Goal: Transaction & Acquisition: Obtain resource

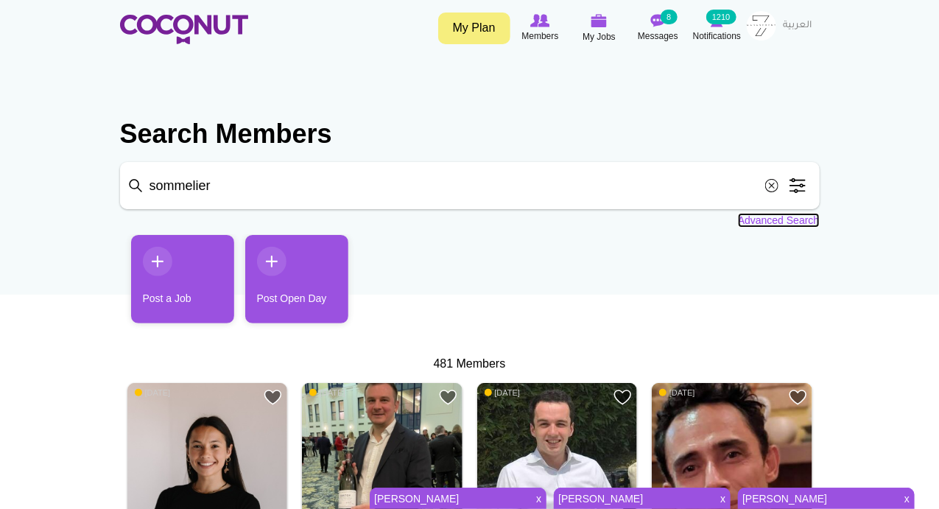
click at [747, 221] on link "Advanced Search" at bounding box center [779, 220] width 82 height 15
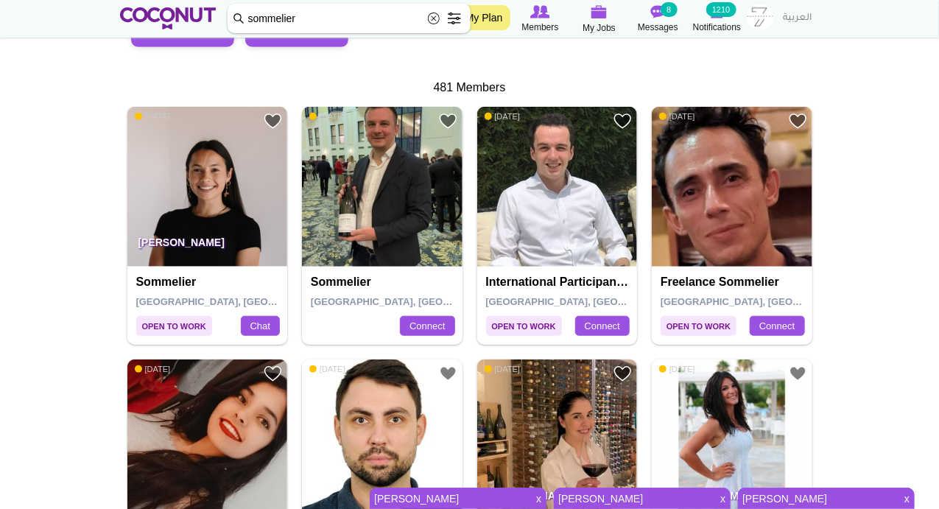
scroll to position [343, 0]
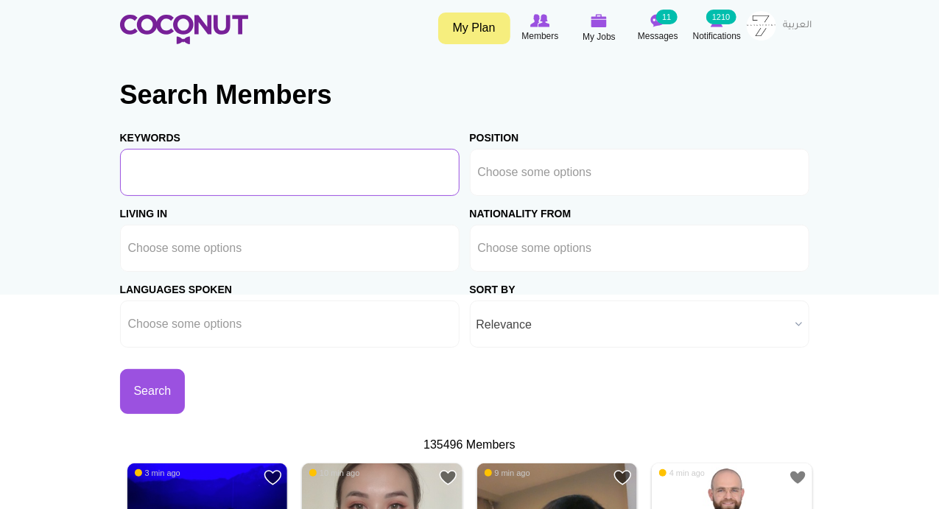
click at [222, 177] on input "Keywords" at bounding box center [289, 172] width 339 height 47
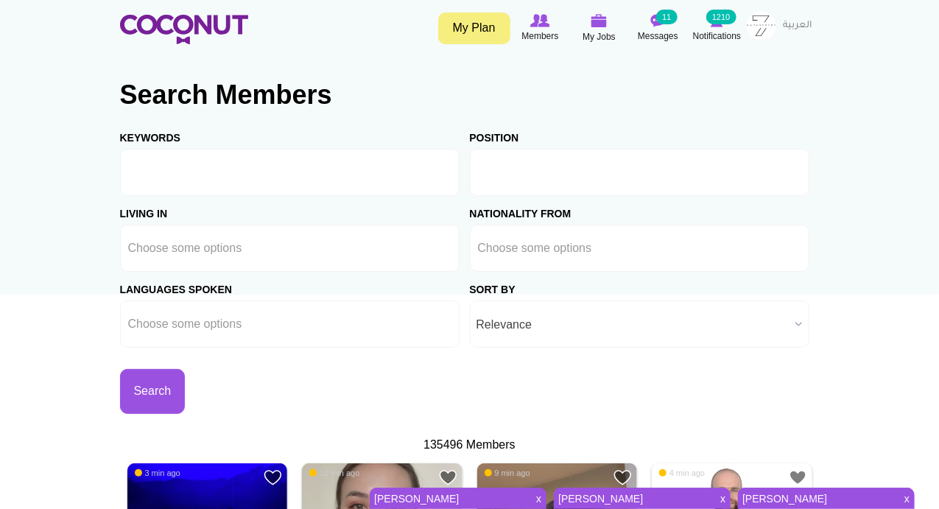
click at [583, 177] on input "text" at bounding box center [544, 172] width 133 height 13
type input "c"
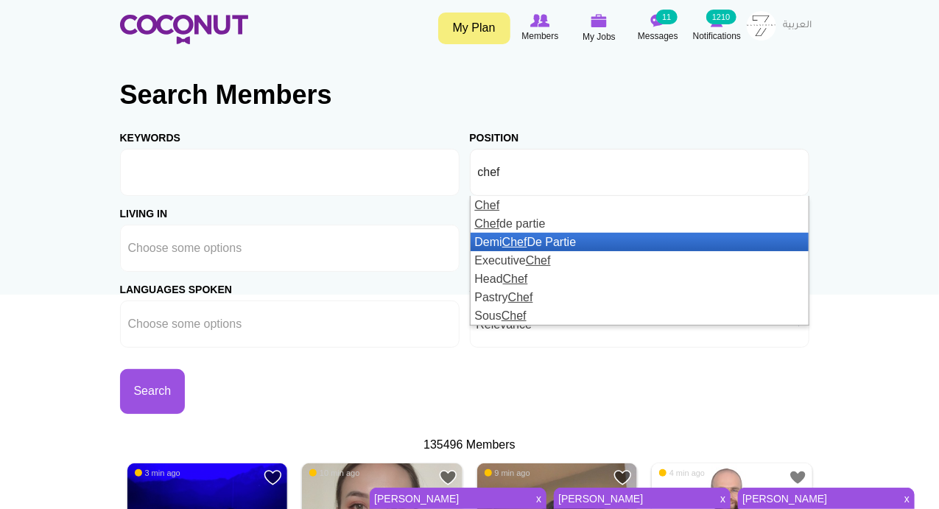
type input "chef"
click at [504, 241] on li "Demi Chef De Partie" at bounding box center [640, 242] width 338 height 18
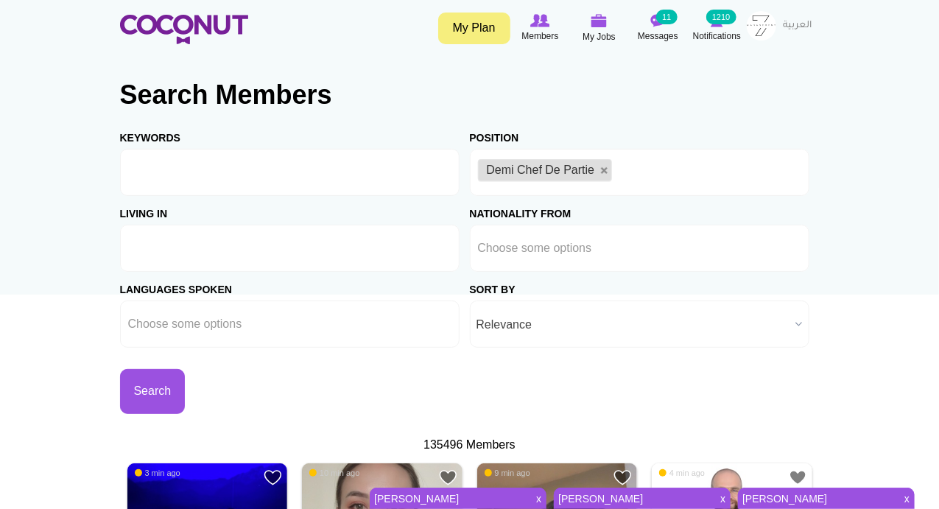
click at [222, 247] on input "text" at bounding box center [194, 248] width 133 height 13
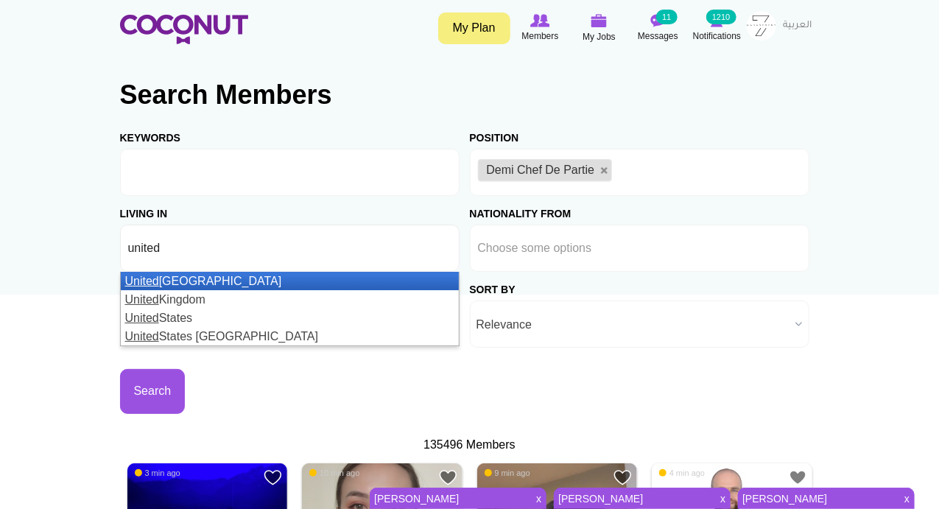
type input "united"
click at [228, 282] on li "United Arab Emirates" at bounding box center [290, 281] width 338 height 18
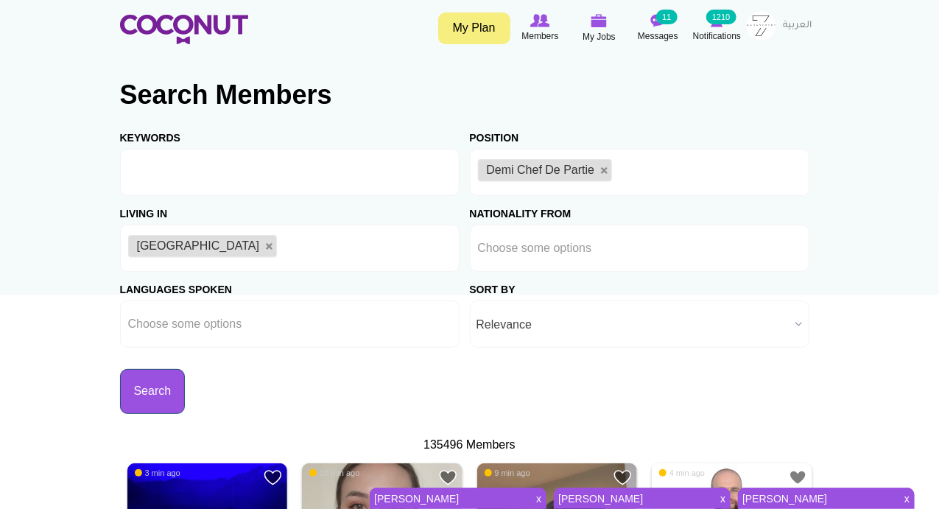
click at [158, 390] on button "Search" at bounding box center [153, 391] width 66 height 45
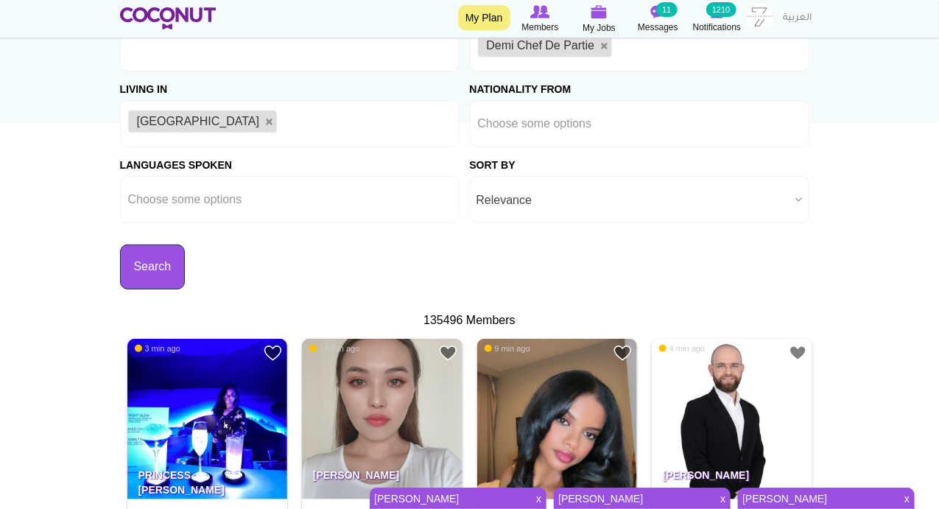
scroll to position [343, 0]
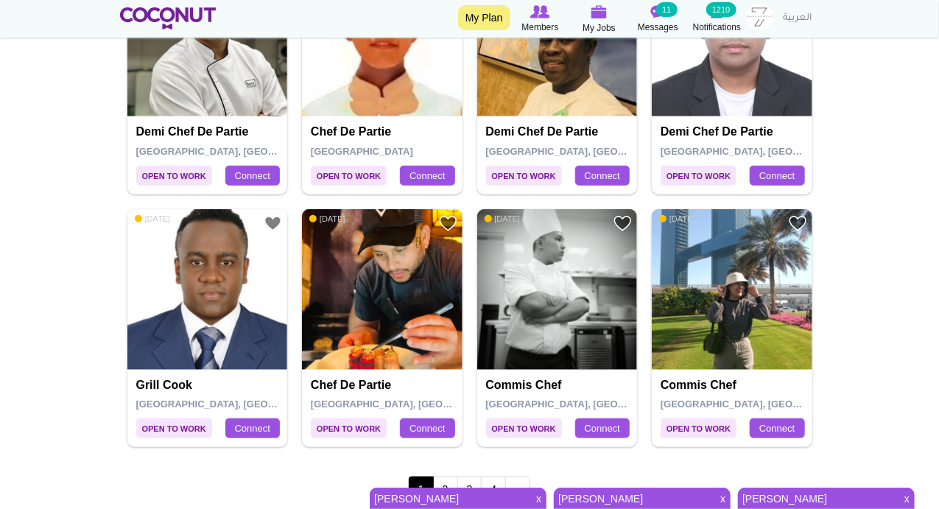
scroll to position [2749, 0]
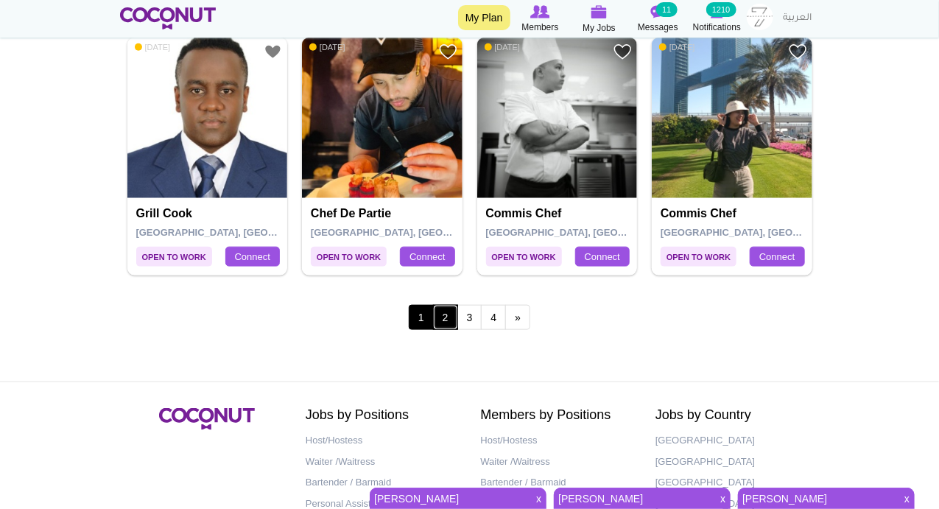
click at [446, 305] on link "2" at bounding box center [445, 317] width 25 height 25
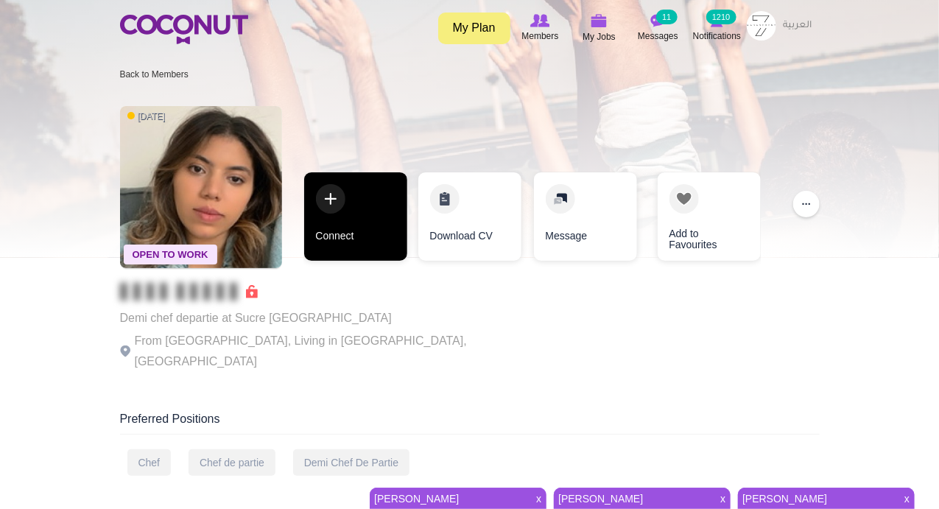
click at [324, 202] on link "Connect" at bounding box center [355, 216] width 103 height 88
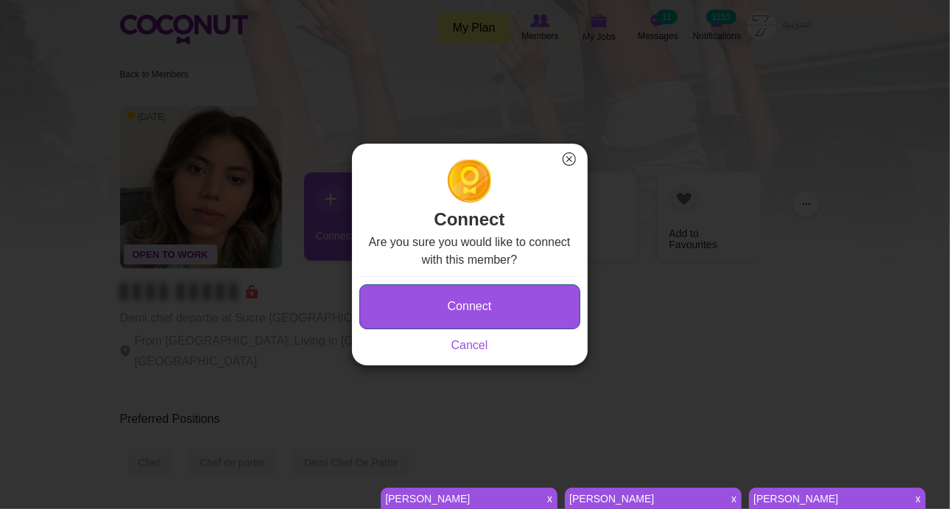
click at [440, 314] on button "Connect" at bounding box center [469, 306] width 221 height 45
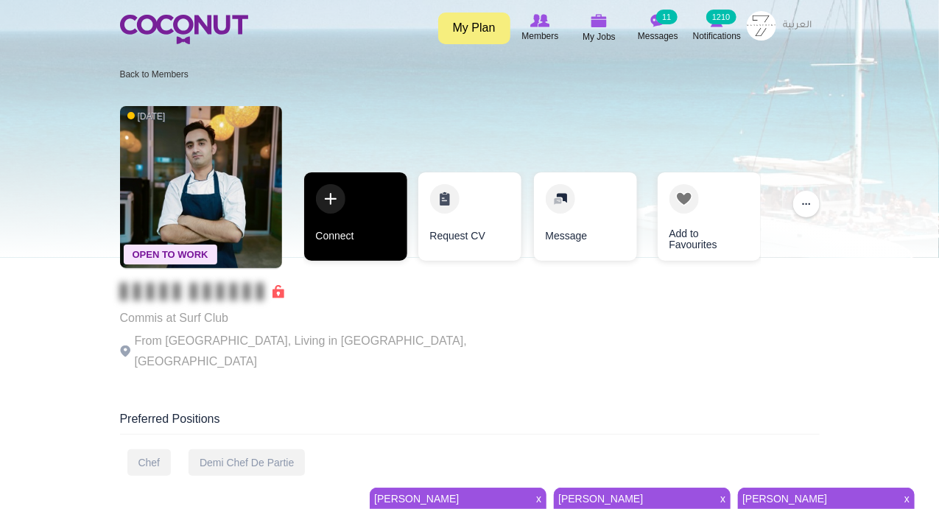
click at [328, 200] on link "Connect" at bounding box center [355, 216] width 103 height 88
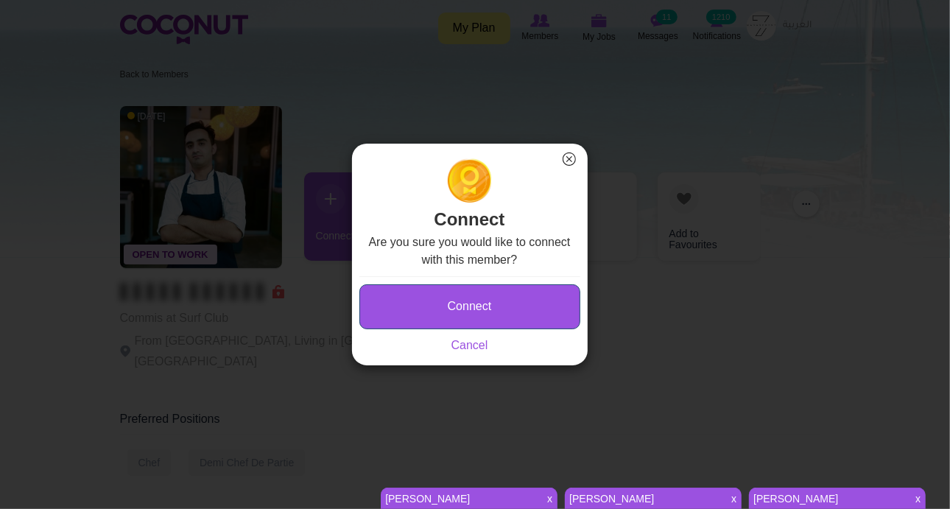
click at [423, 312] on button "Connect" at bounding box center [469, 306] width 221 height 45
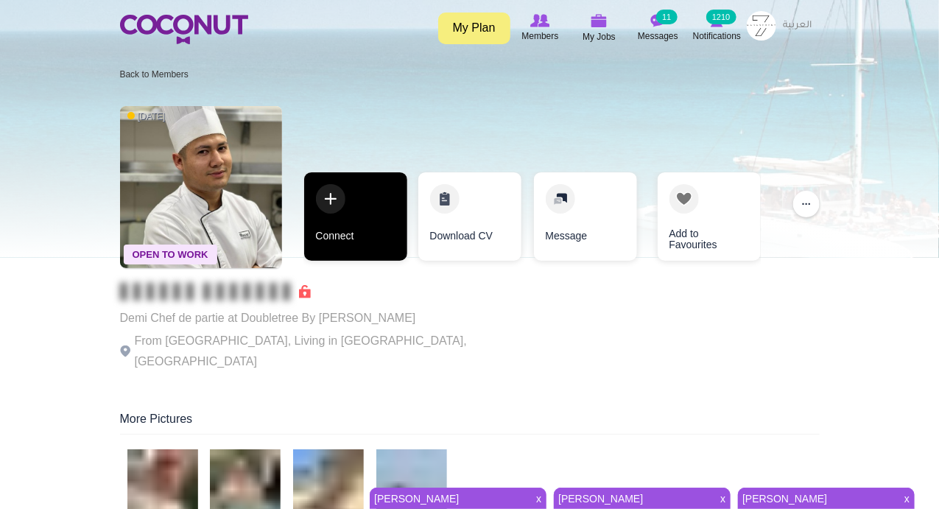
click at [339, 197] on link "Connect" at bounding box center [355, 216] width 103 height 88
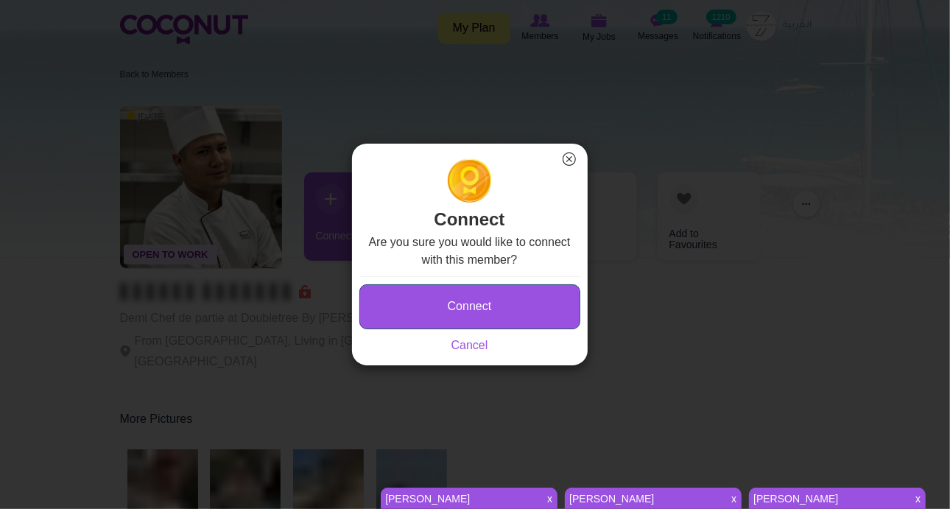
click at [374, 295] on button "Connect" at bounding box center [469, 306] width 221 height 45
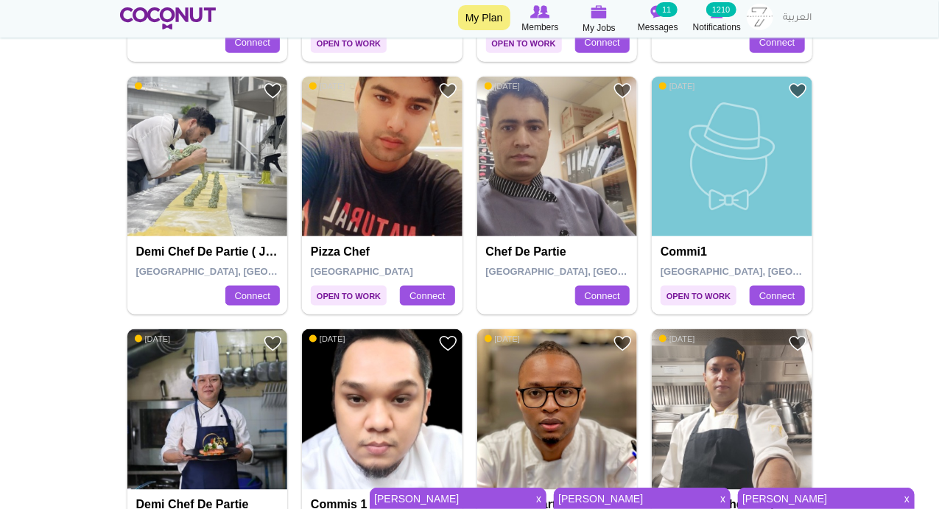
scroll to position [859, 0]
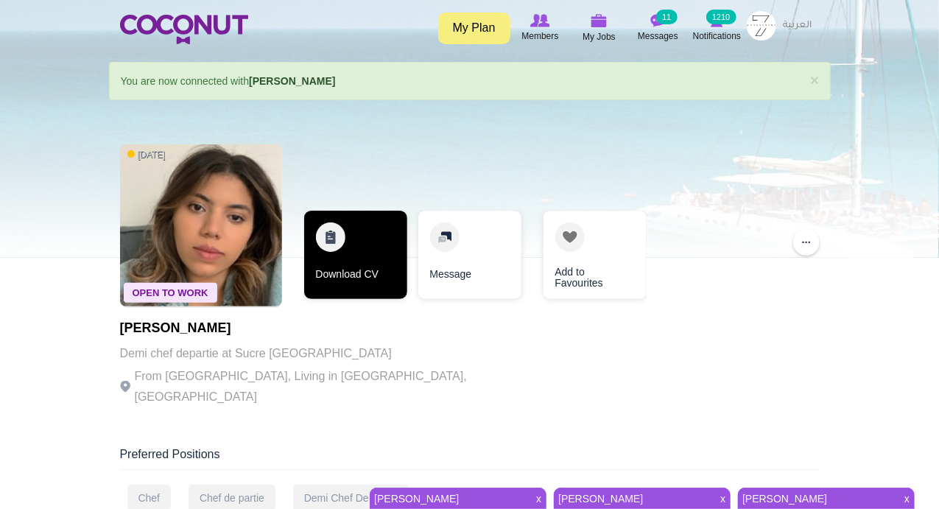
click at [334, 229] on link "Download CV" at bounding box center [355, 255] width 103 height 88
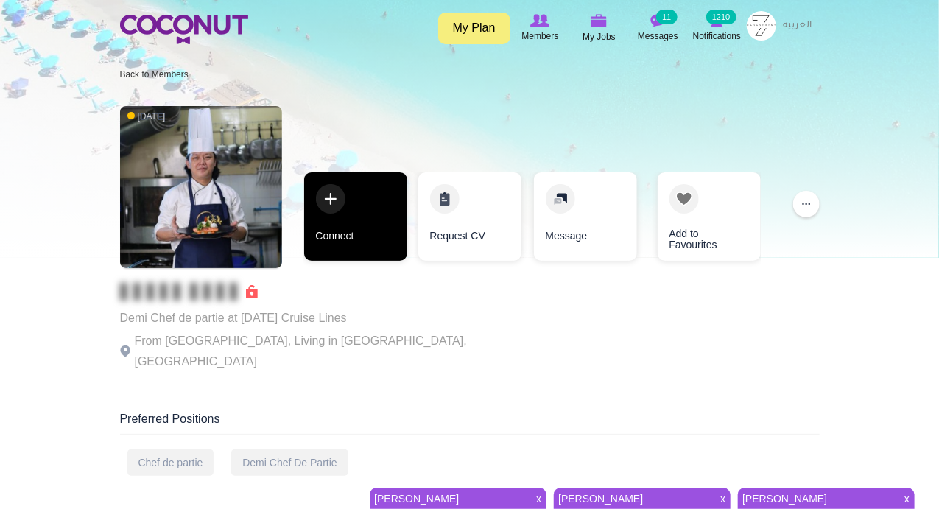
click at [328, 200] on link "Connect" at bounding box center [355, 216] width 103 height 88
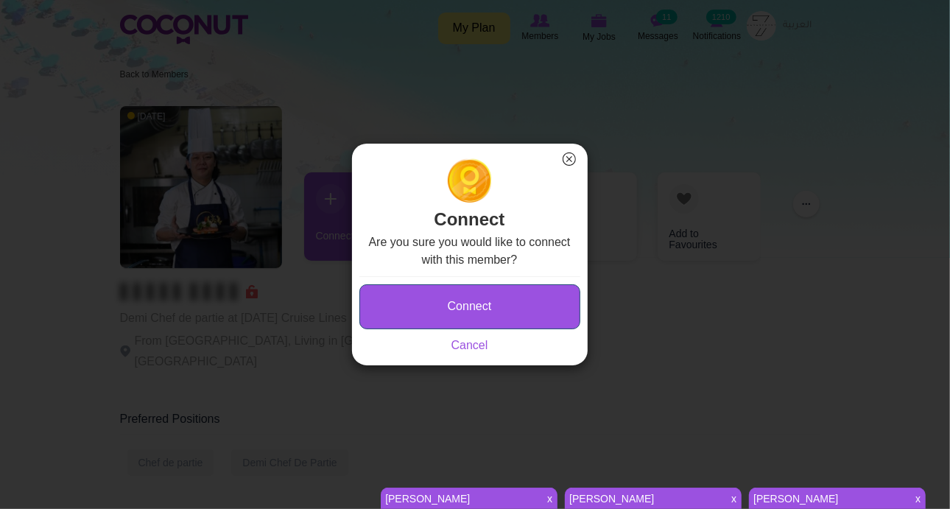
click at [384, 292] on button "Connect" at bounding box center [469, 306] width 221 height 45
